Goal: Find contact information: Find contact information

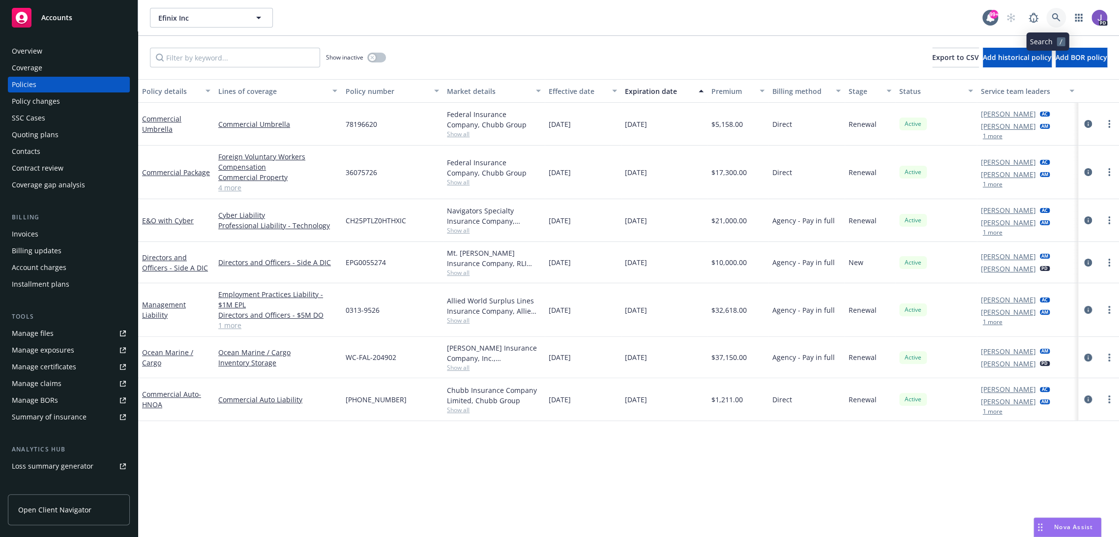
click at [1052, 13] on icon at bounding box center [1056, 17] width 9 height 9
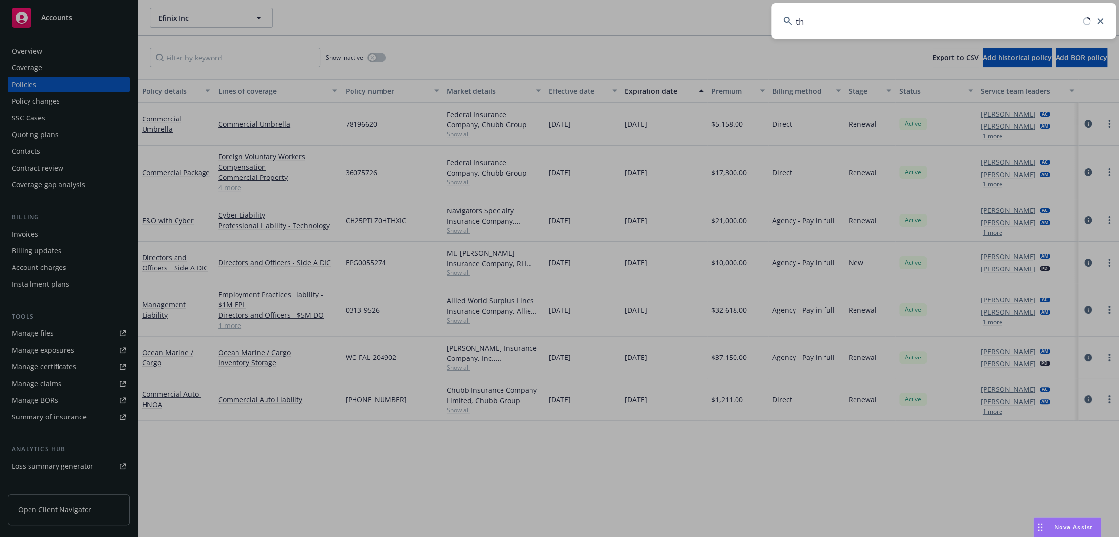
type input "t"
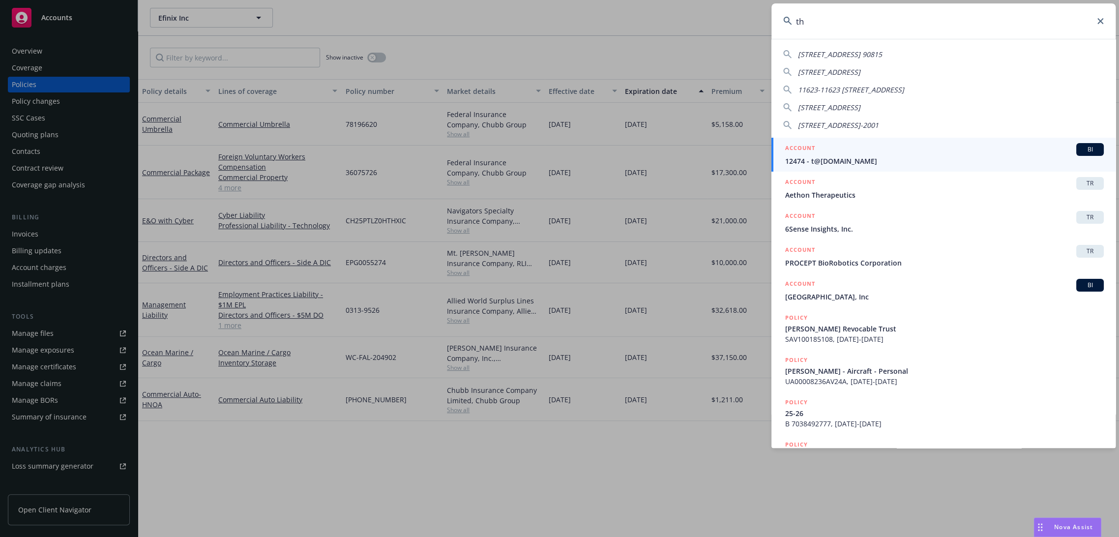
type input "t"
type input "[PERSON_NAME]"
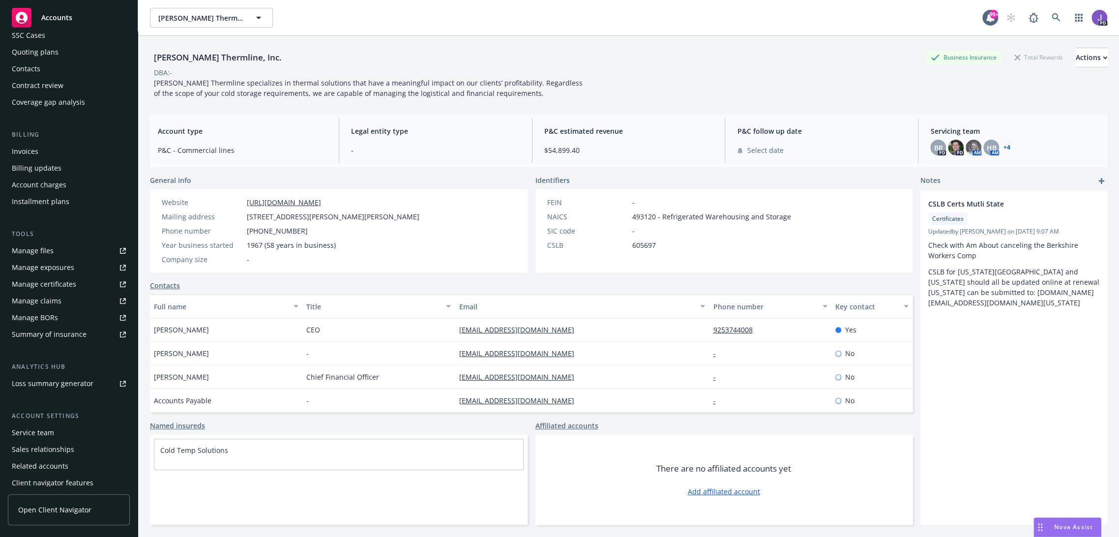
scroll to position [49, 0]
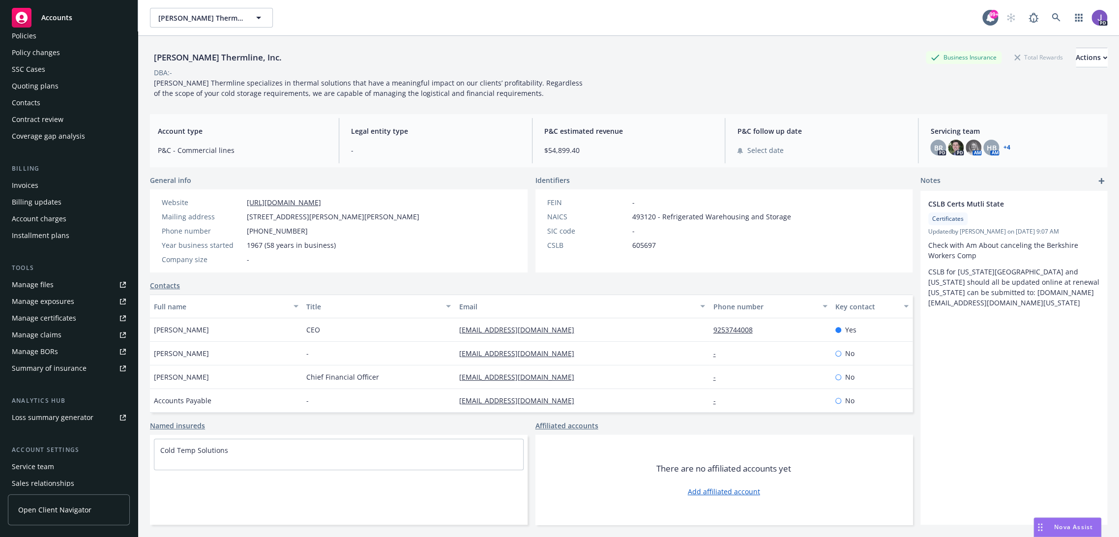
click at [24, 462] on div "Service team" at bounding box center [33, 467] width 42 height 16
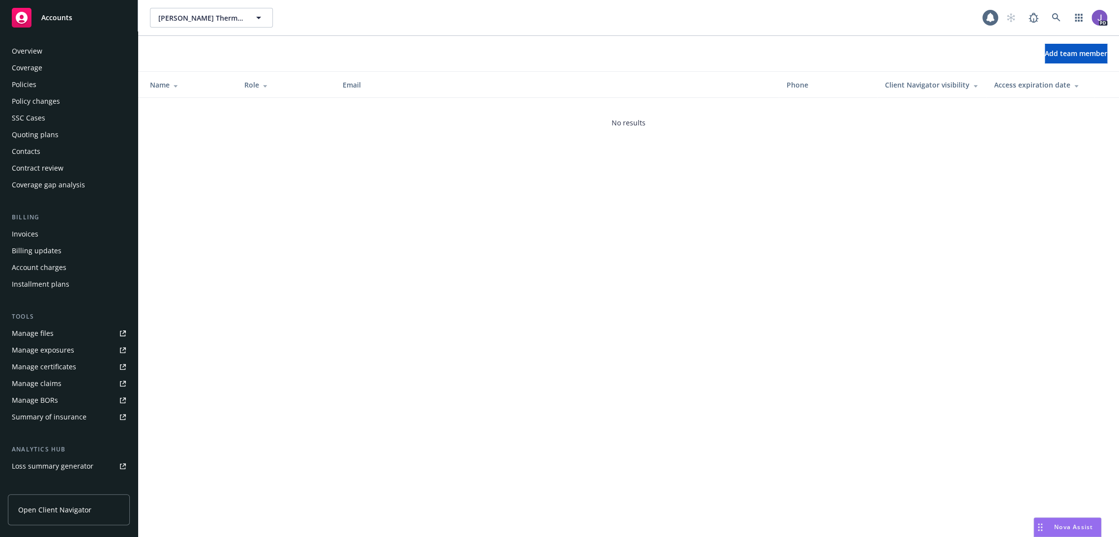
scroll to position [103, 0]
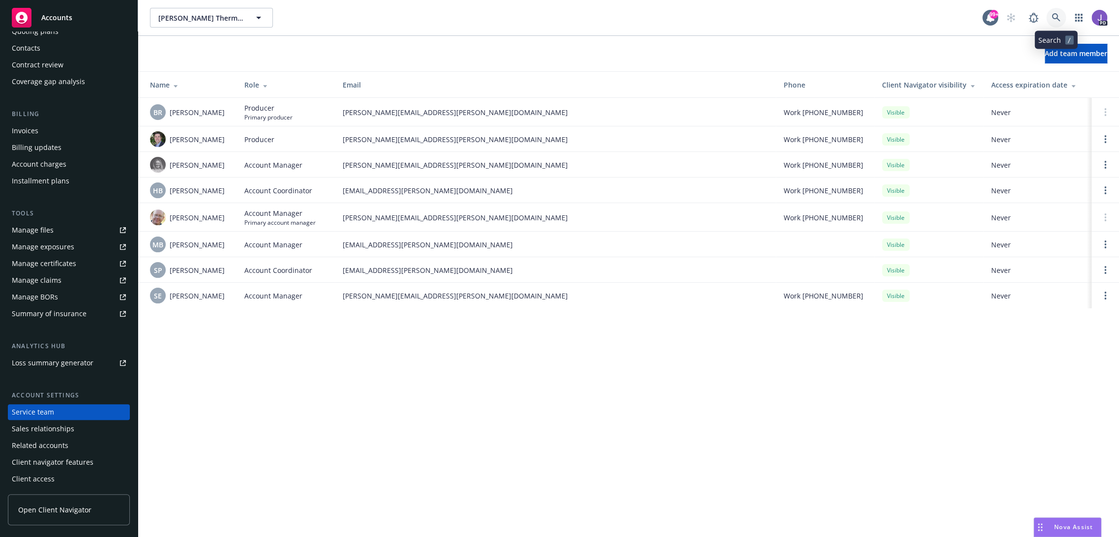
click at [1059, 19] on icon at bounding box center [1056, 17] width 9 height 9
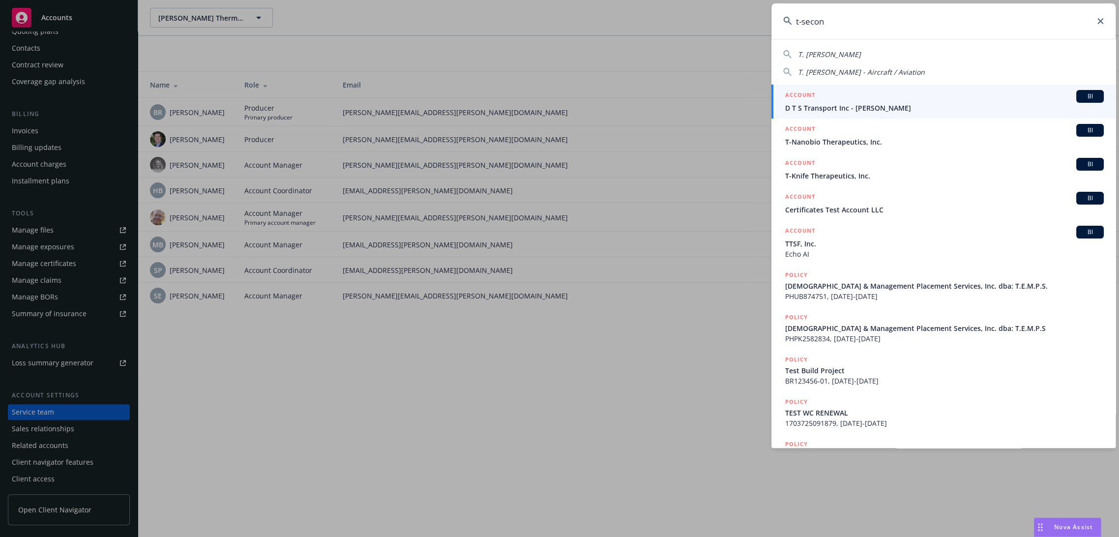
type input "t-second"
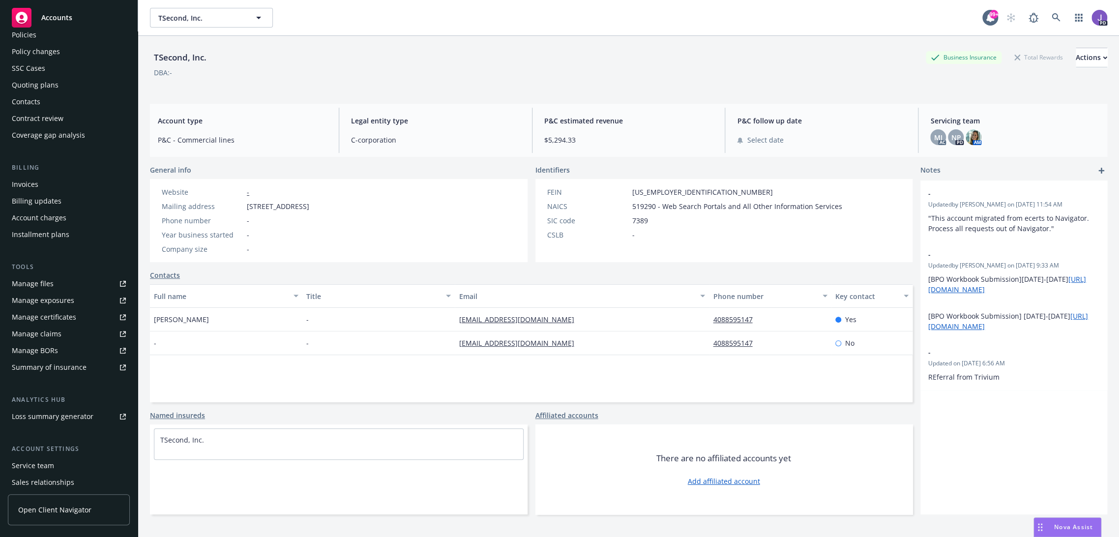
scroll to position [103, 0]
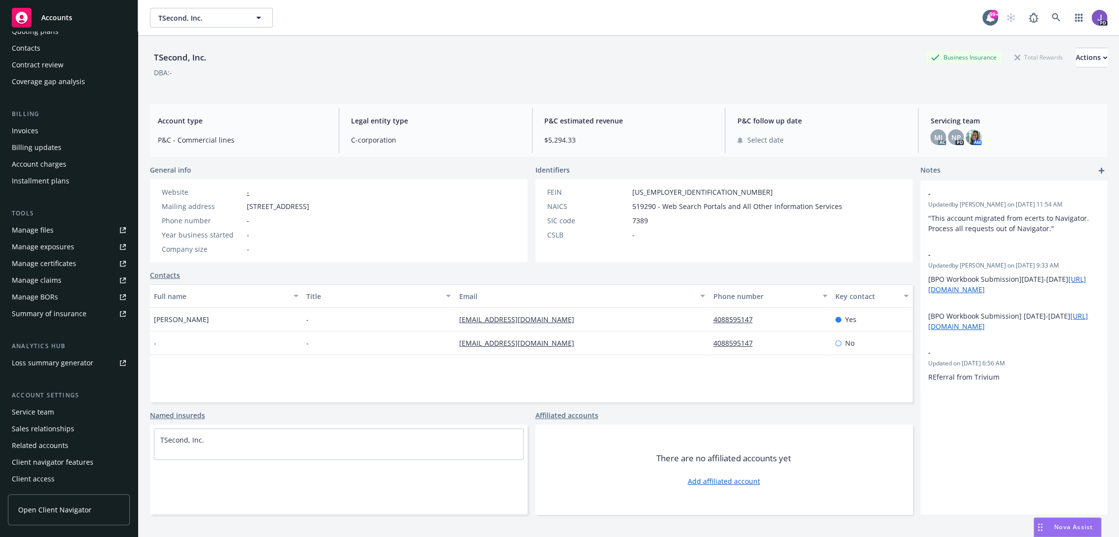
click at [43, 416] on div "Service team" at bounding box center [33, 412] width 42 height 16
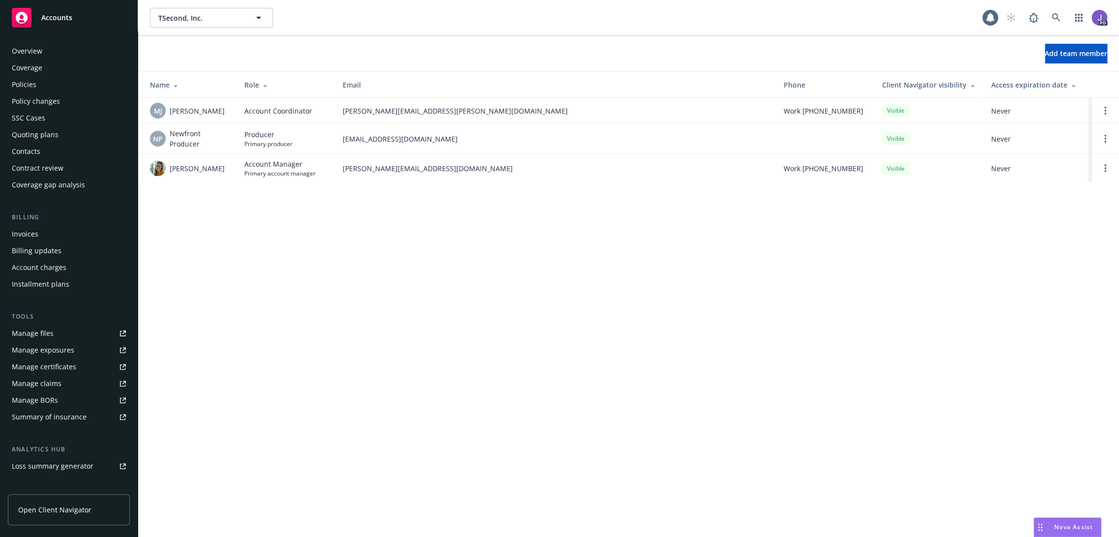
scroll to position [103, 0]
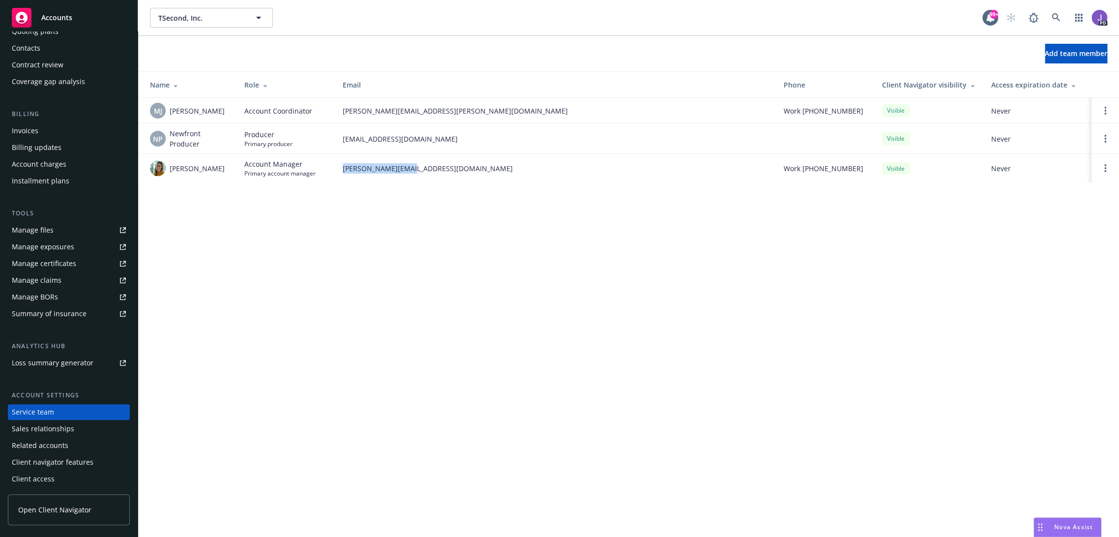
drag, startPoint x: 418, startPoint y: 174, endPoint x: 343, endPoint y: 172, distance: 75.3
click at [343, 172] on td "[PERSON_NAME][EMAIL_ADDRESS][DOMAIN_NAME]" at bounding box center [555, 168] width 441 height 29
copy span "[PERSON_NAME][EMAIL_ADDRESS][DOMAIN_NAME]"
